Goal: Task Accomplishment & Management: Complete application form

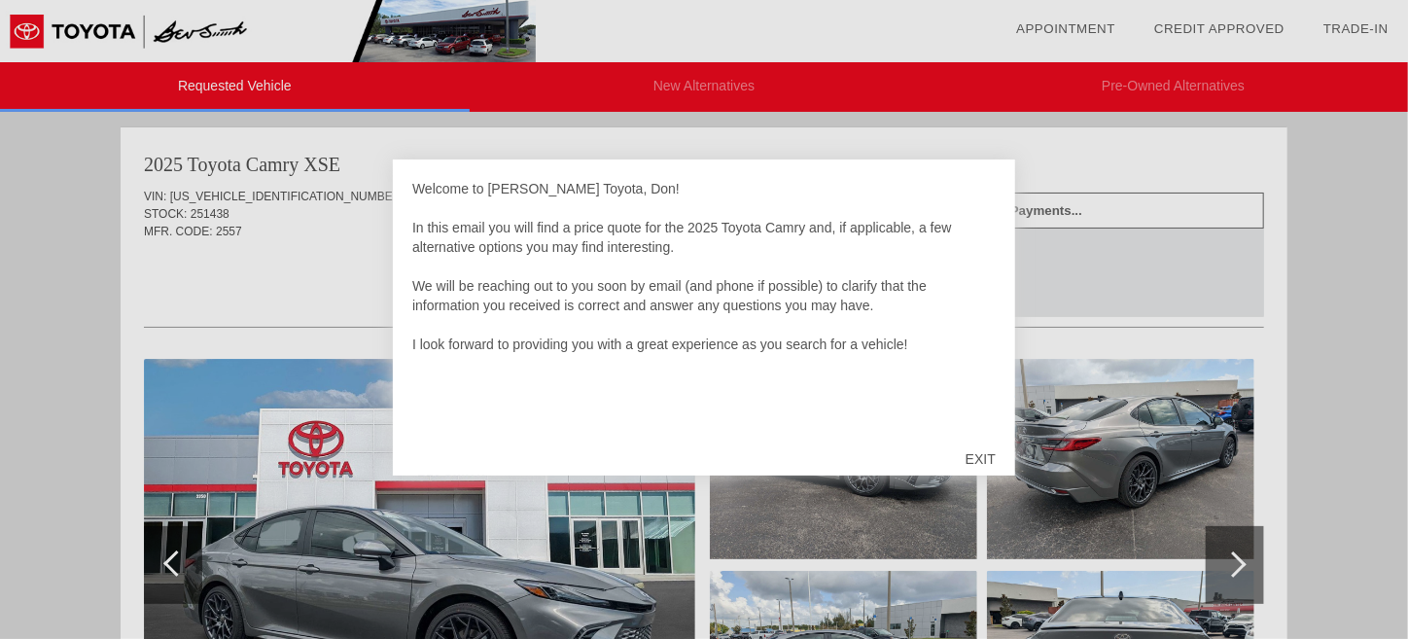
click at [987, 464] on div "EXIT" at bounding box center [980, 459] width 69 height 58
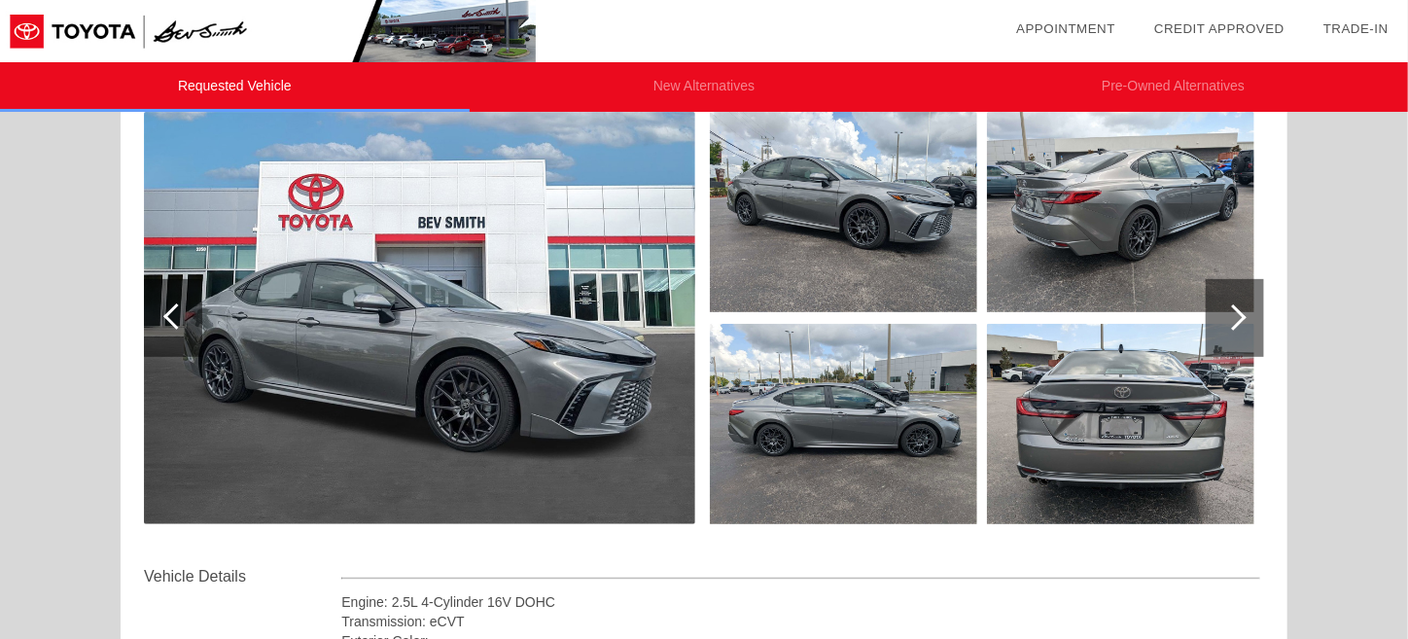
scroll to position [245, 0]
click at [1238, 307] on div at bounding box center [1235, 319] width 58 height 78
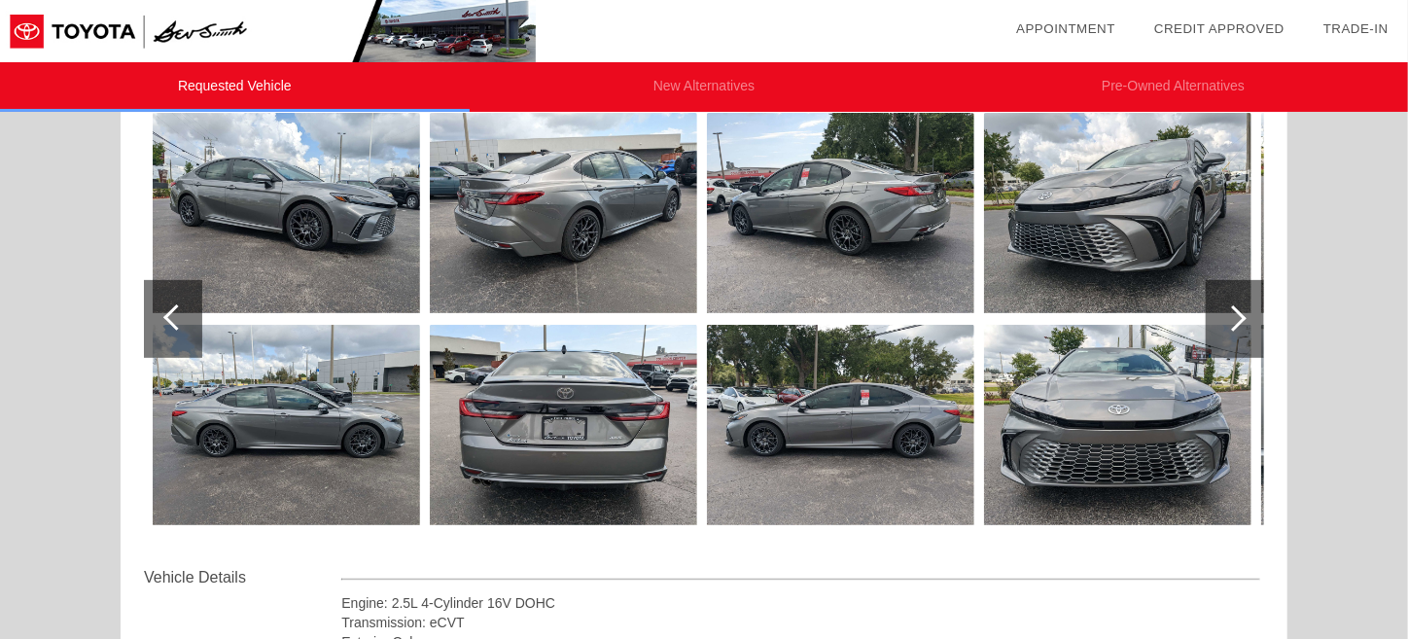
click at [1238, 307] on div at bounding box center [1235, 319] width 58 height 78
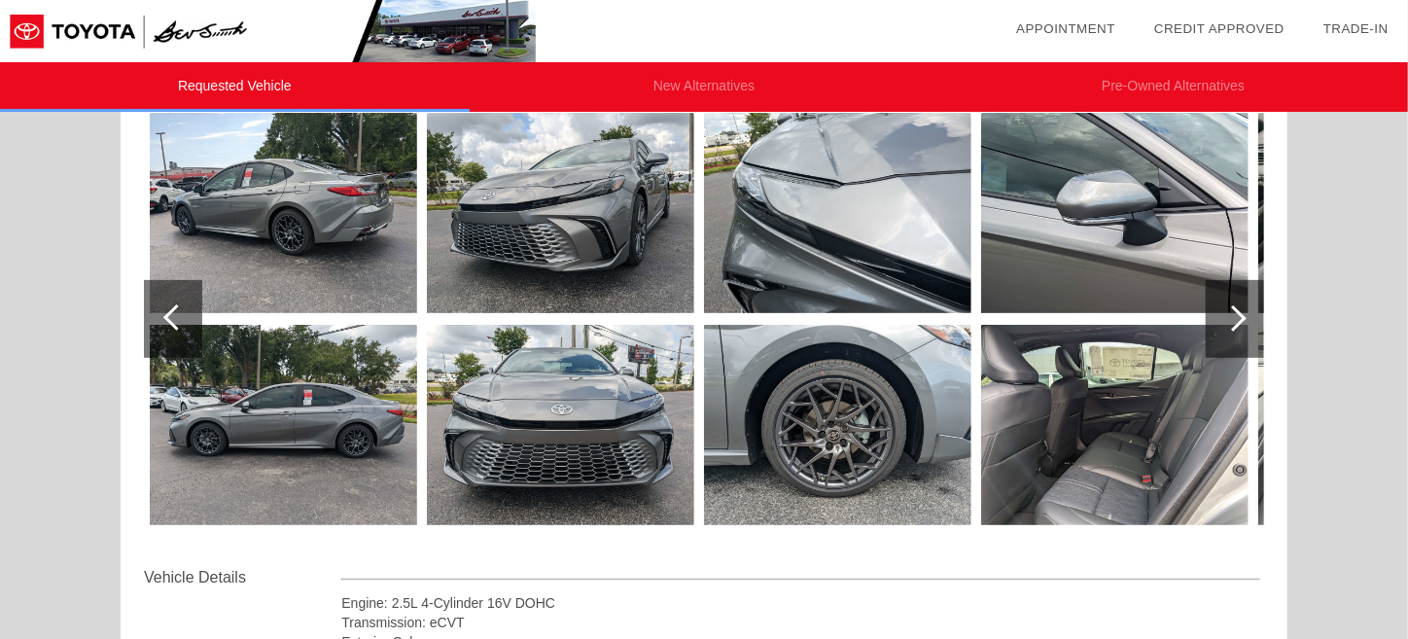
click at [1238, 307] on div at bounding box center [1235, 319] width 58 height 78
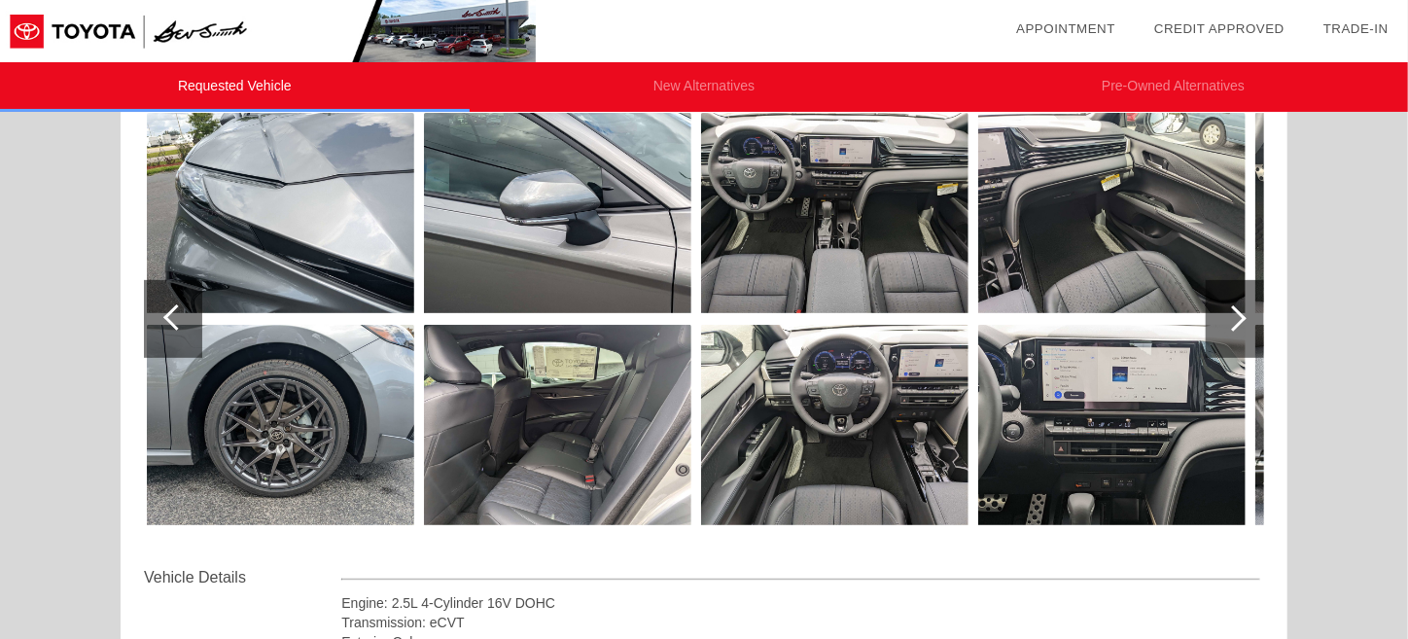
click at [1238, 307] on div at bounding box center [1235, 319] width 58 height 78
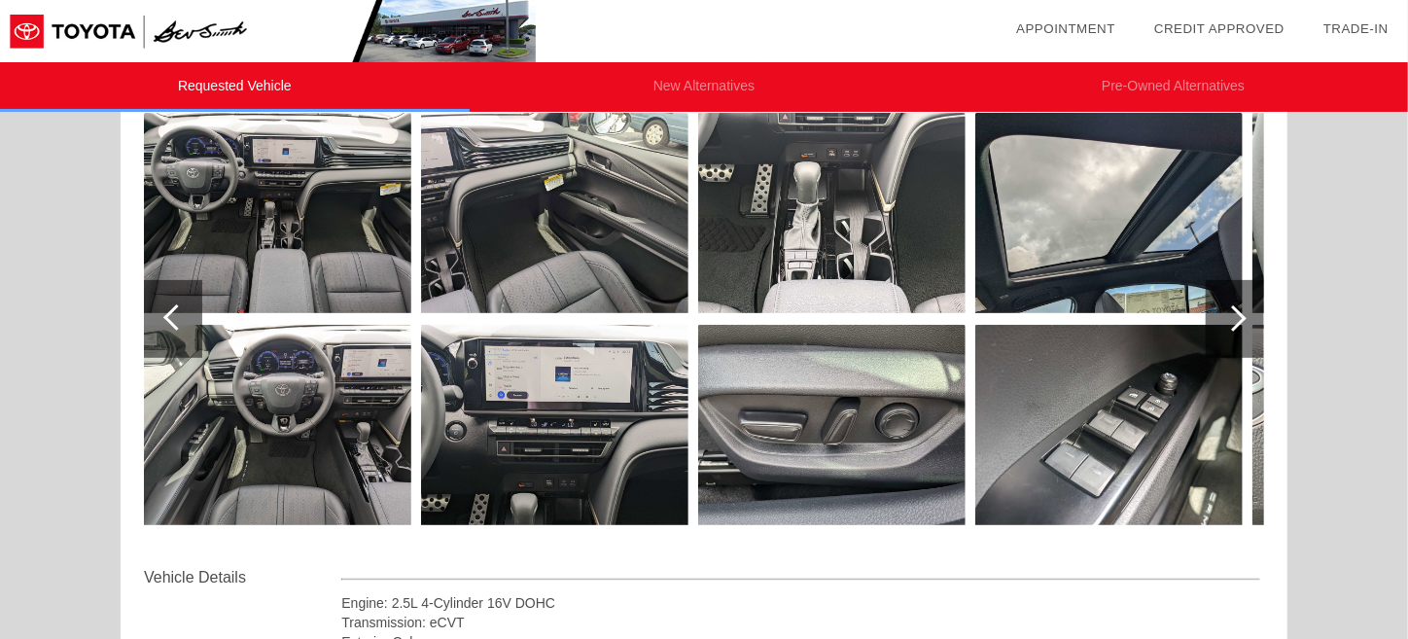
click at [1245, 314] on div at bounding box center [1233, 318] width 26 height 26
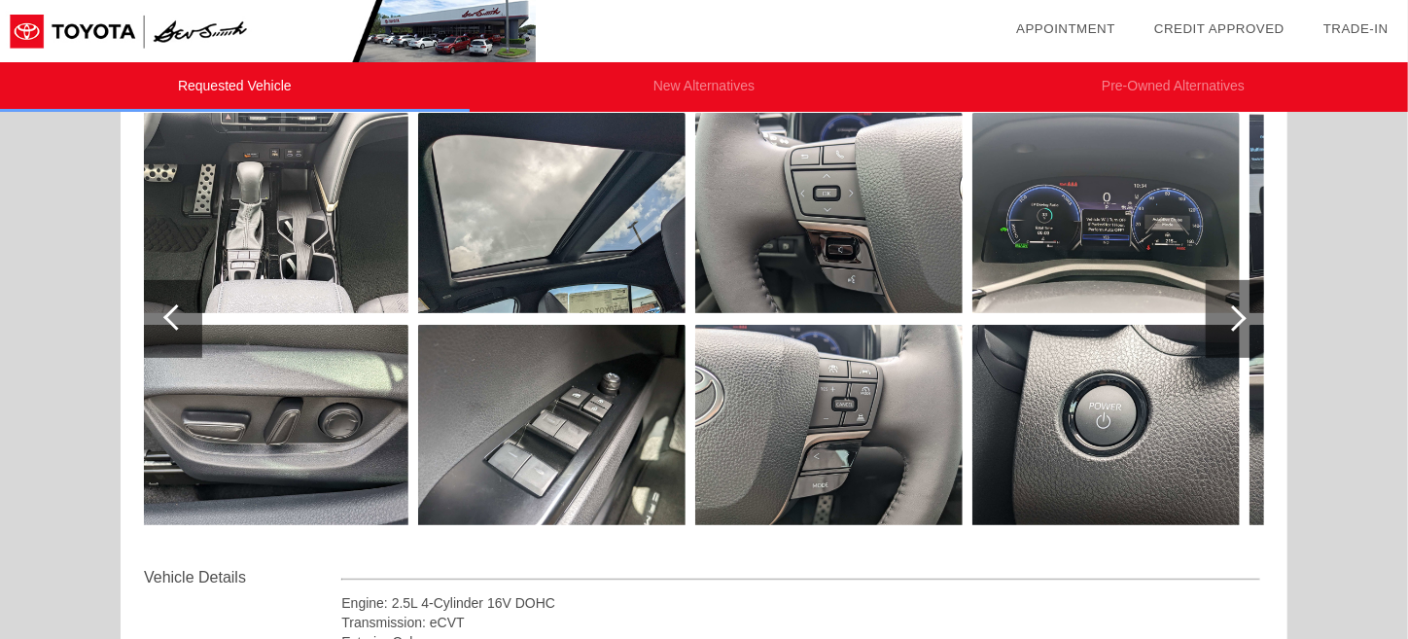
click at [1239, 314] on div at bounding box center [1233, 318] width 26 height 26
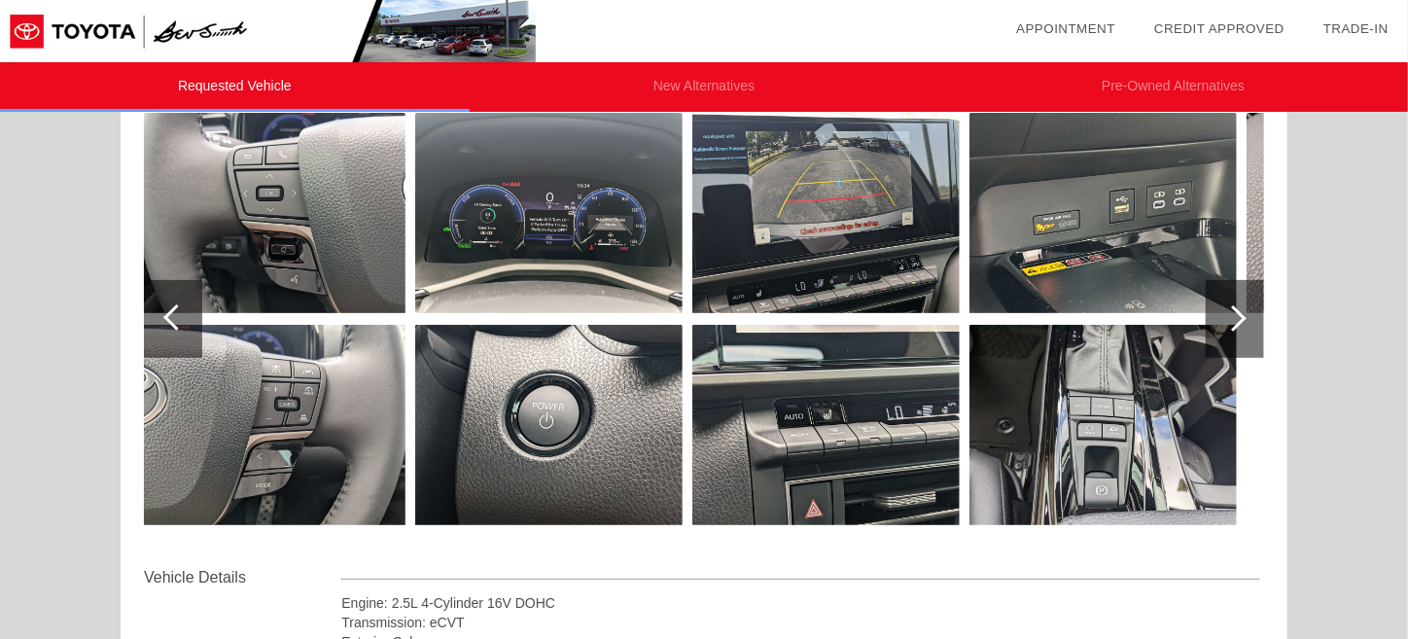
click at [1239, 314] on div at bounding box center [1233, 318] width 26 height 26
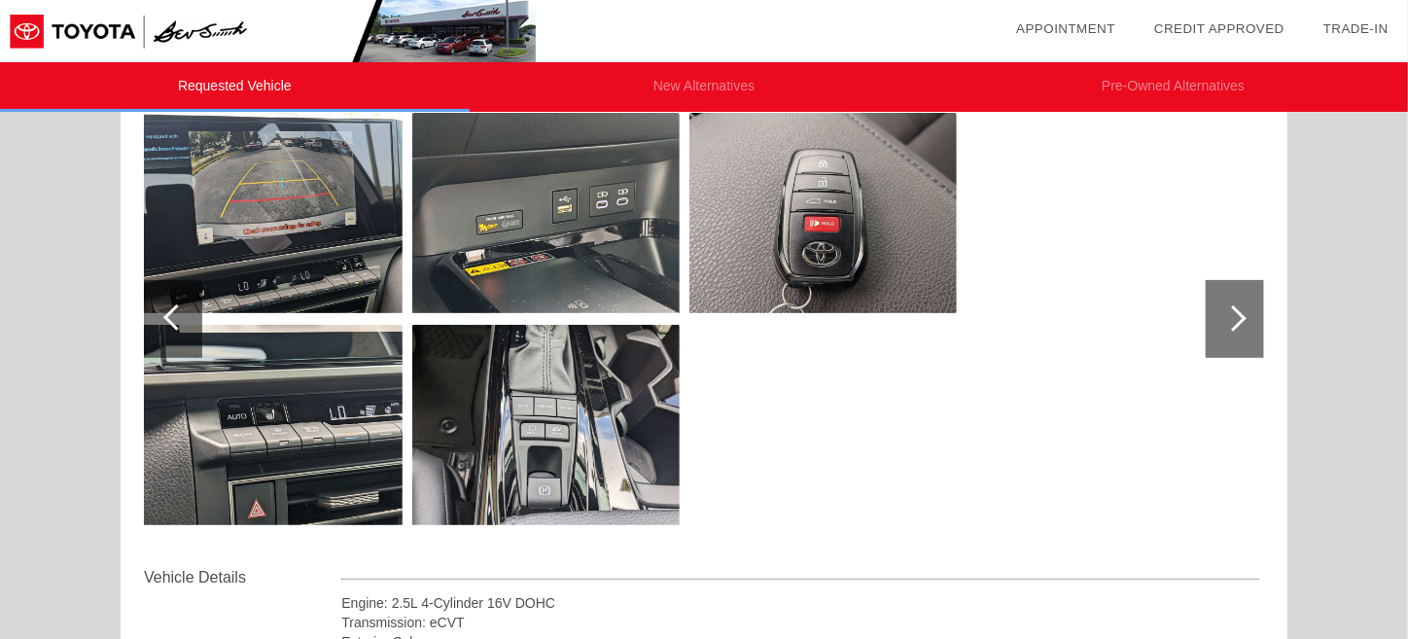
click at [179, 321] on div at bounding box center [176, 317] width 26 height 26
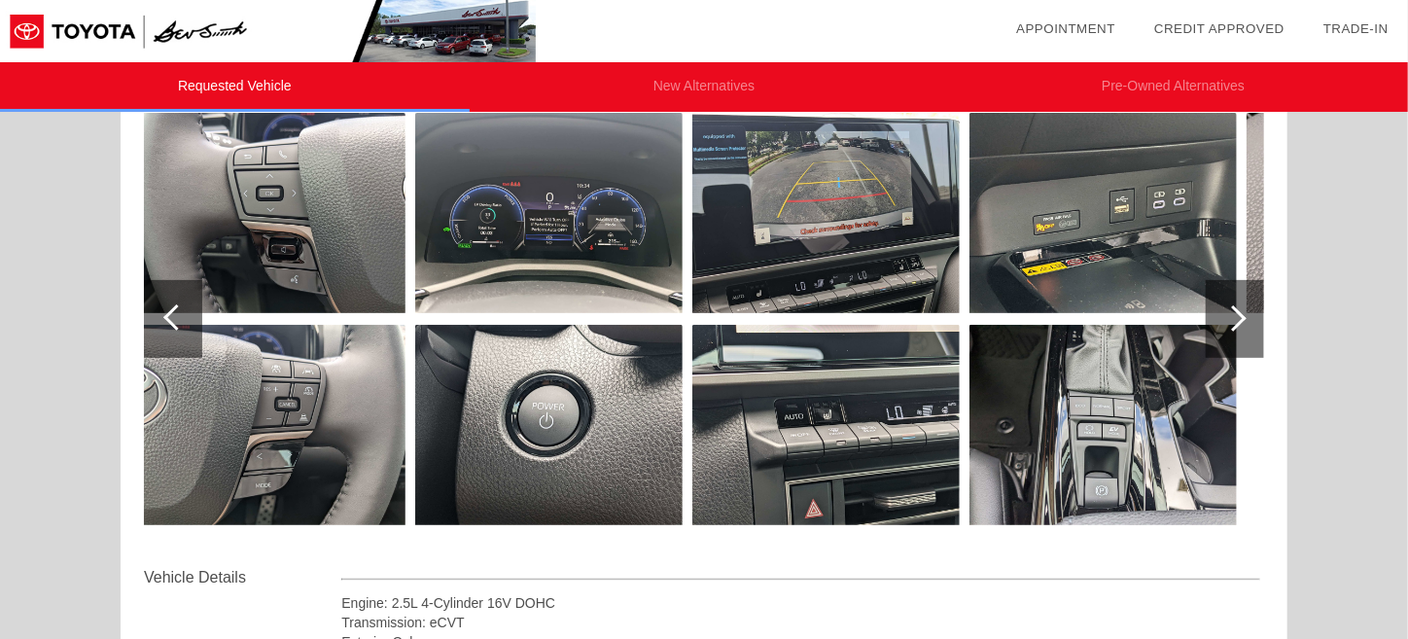
click at [179, 321] on div at bounding box center [176, 317] width 26 height 26
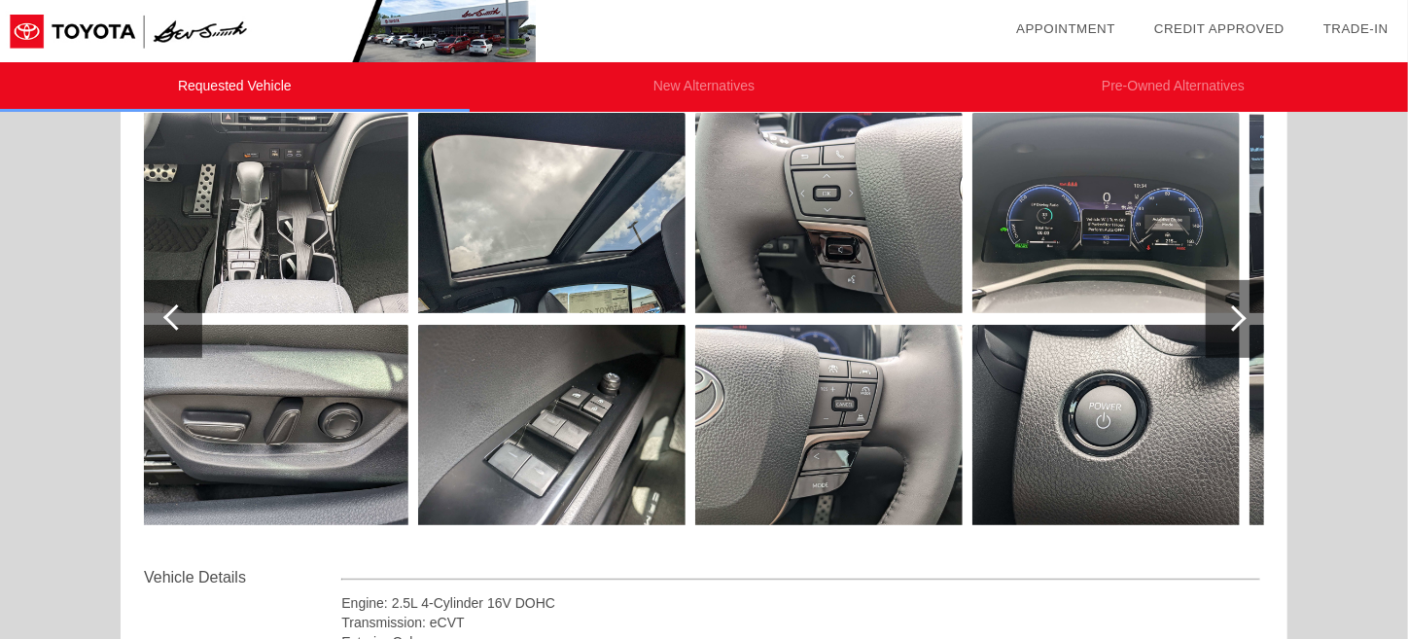
click at [179, 321] on div at bounding box center [176, 317] width 26 height 26
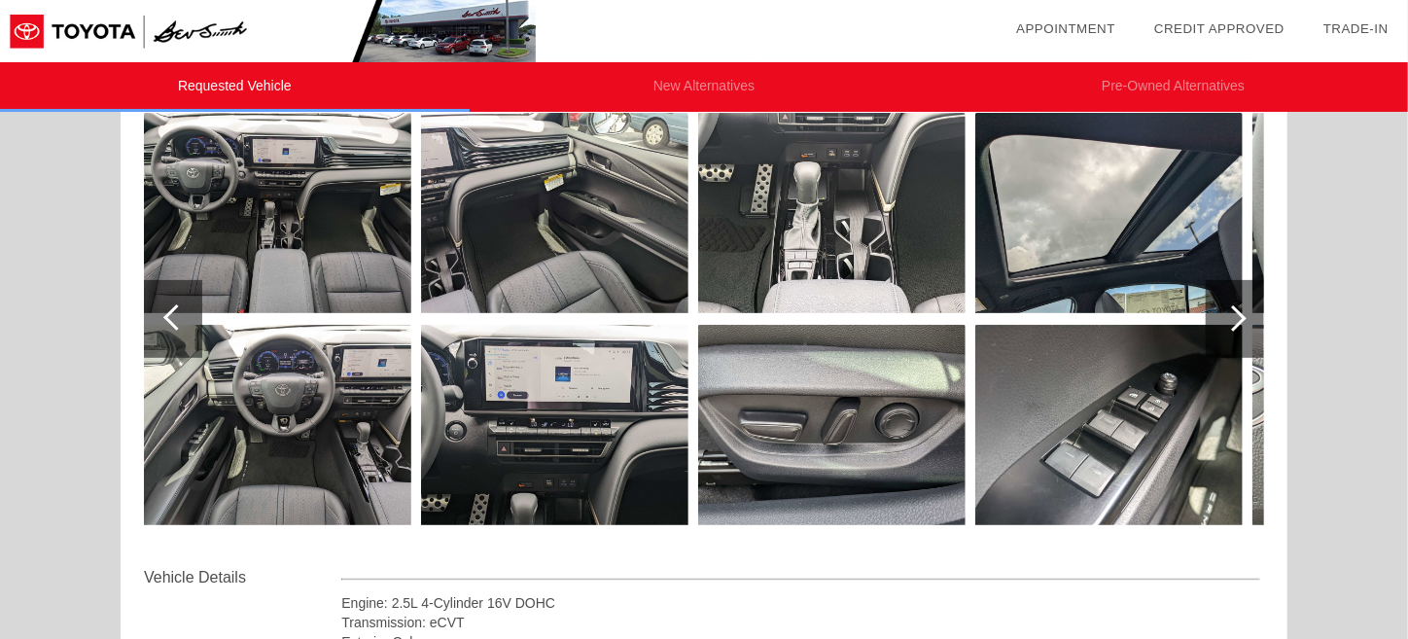
click at [179, 321] on div at bounding box center [176, 317] width 26 height 26
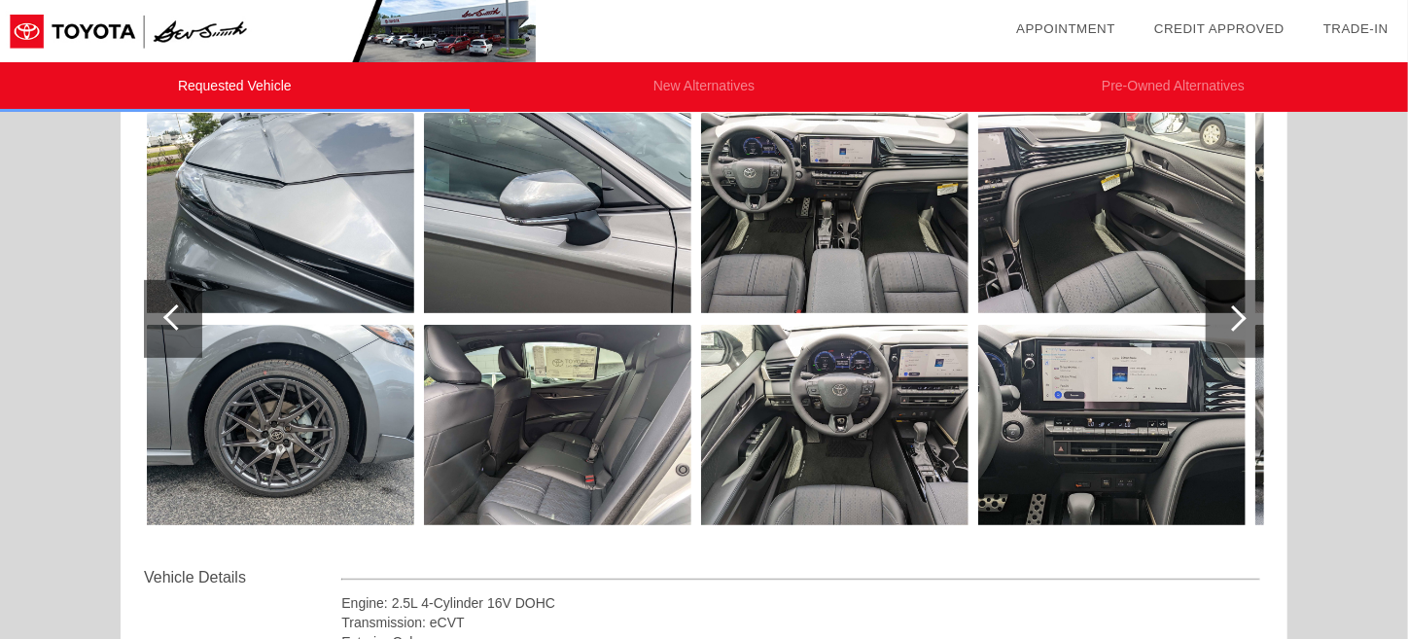
click at [179, 321] on div at bounding box center [176, 317] width 26 height 26
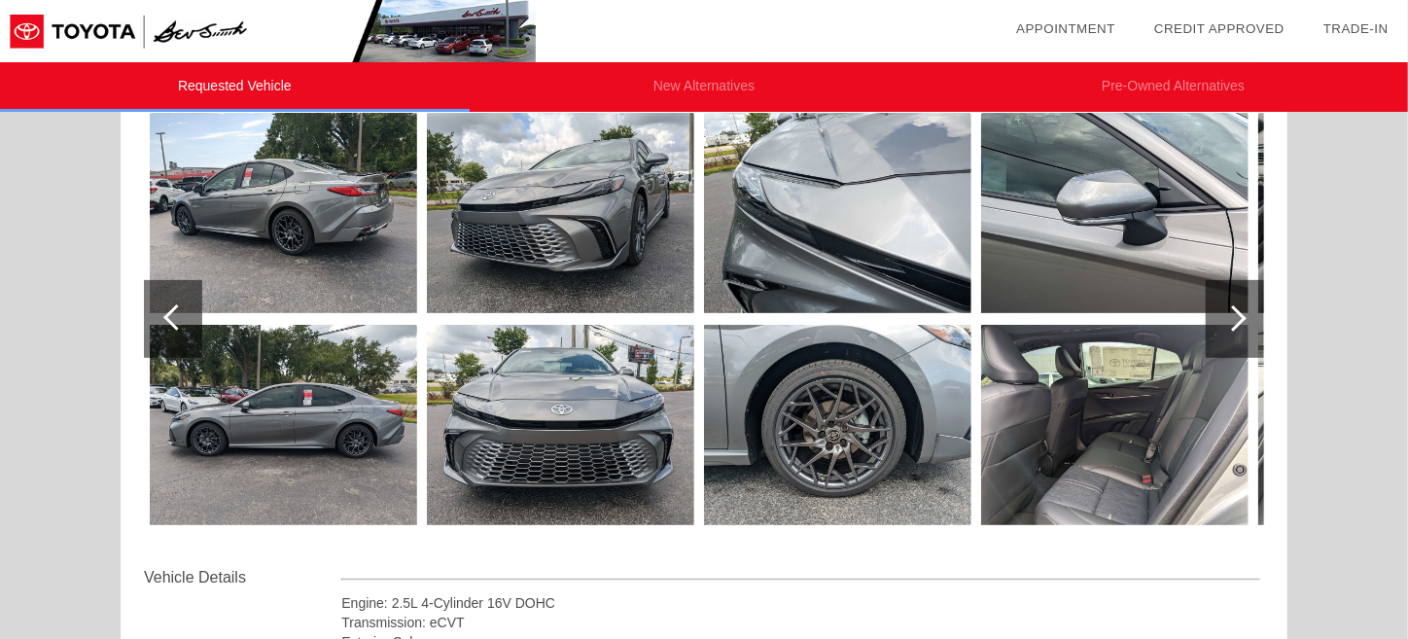
click at [179, 321] on div at bounding box center [176, 317] width 26 height 26
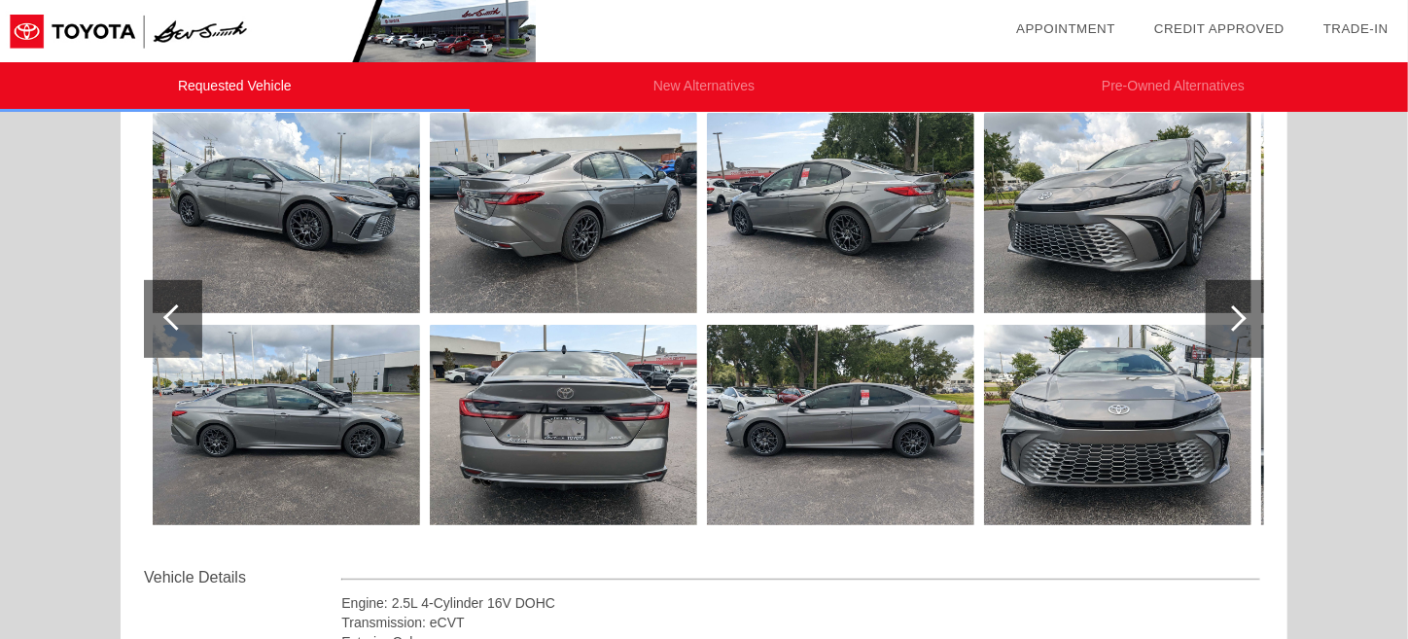
click at [179, 321] on div at bounding box center [176, 317] width 26 height 26
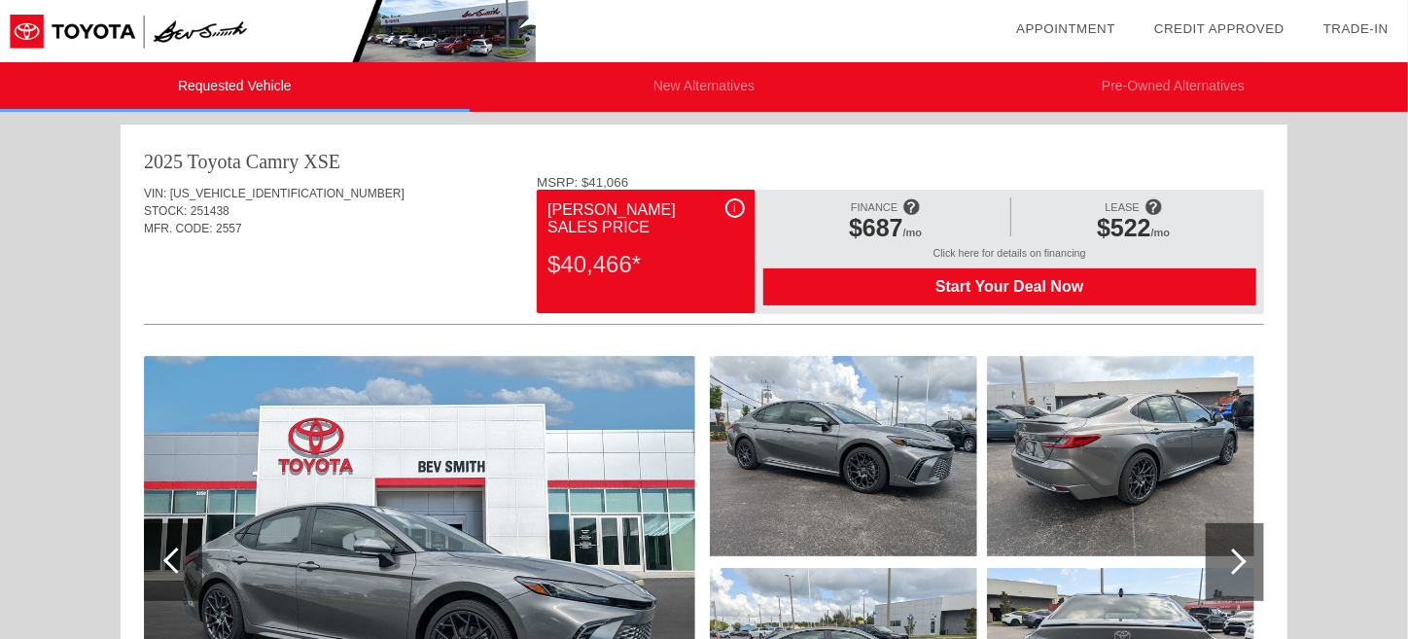
scroll to position [0, 0]
